Goal: Task Accomplishment & Management: Complete application form

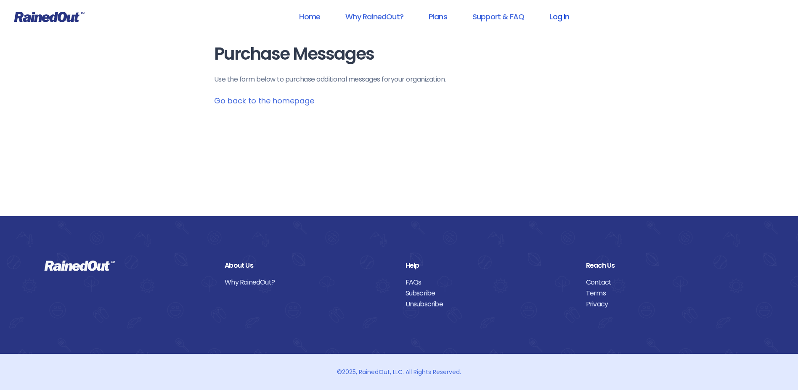
click at [569, 17] on link "Log In" at bounding box center [559, 16] width 42 height 19
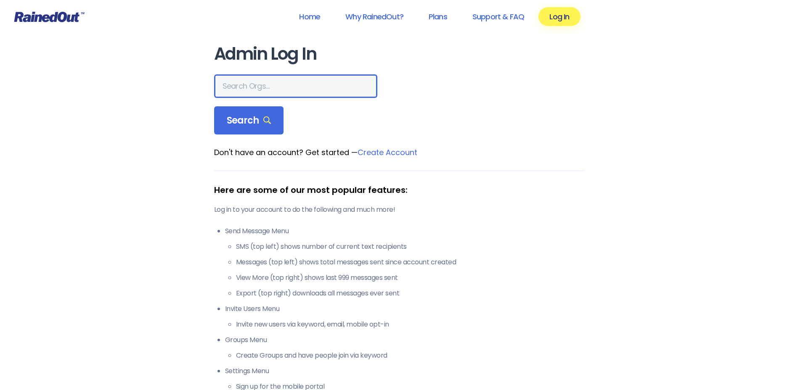
click at [263, 89] on input "text" at bounding box center [295, 86] width 163 height 24
type input "hfah"
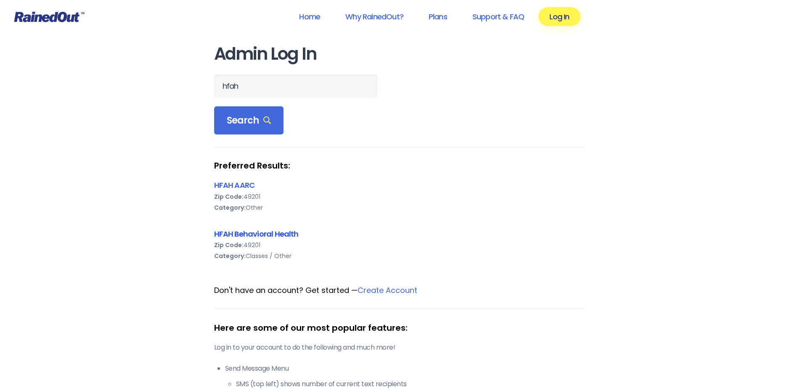
click at [265, 238] on link "HFAH Behavioral Health" at bounding box center [256, 234] width 85 height 11
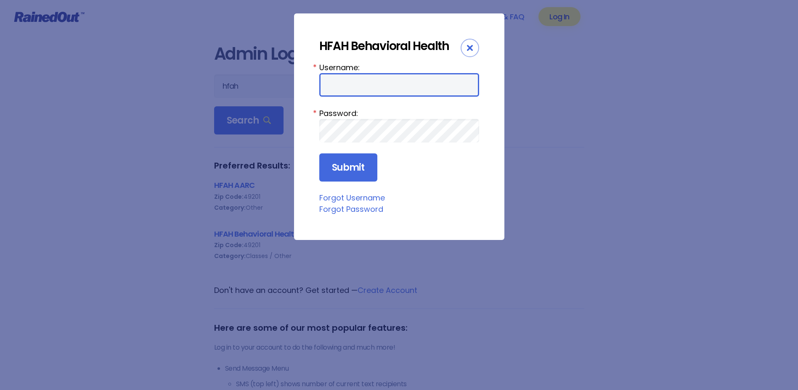
click at [382, 84] on input "Username:" at bounding box center [399, 85] width 160 height 24
type input "ChargeNurse"
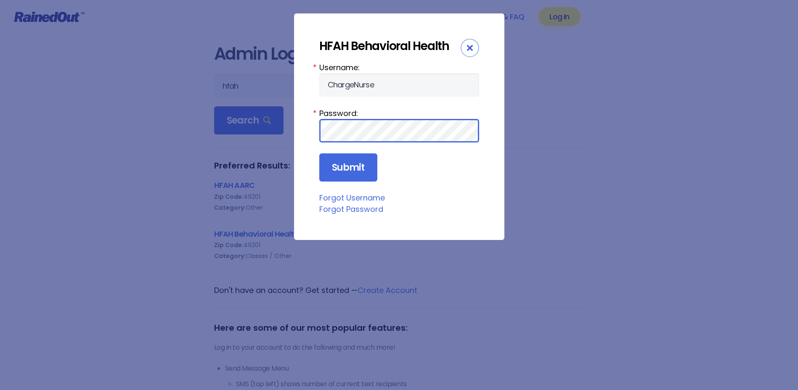
click at [319, 153] on input "Submit" at bounding box center [348, 167] width 58 height 29
